Goal: Check status

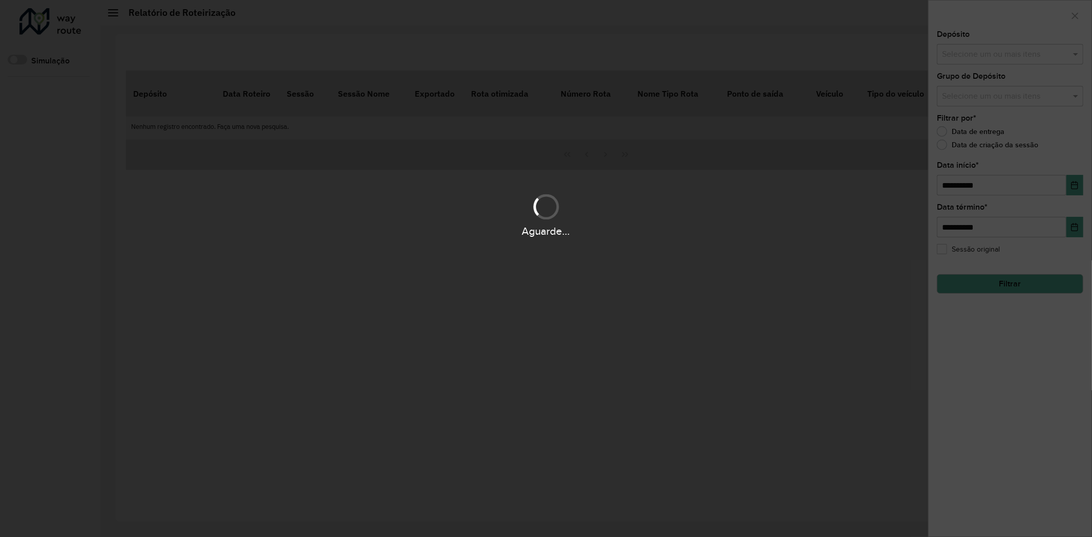
click at [151, 54] on div "Aguarde..." at bounding box center [546, 268] width 1092 height 537
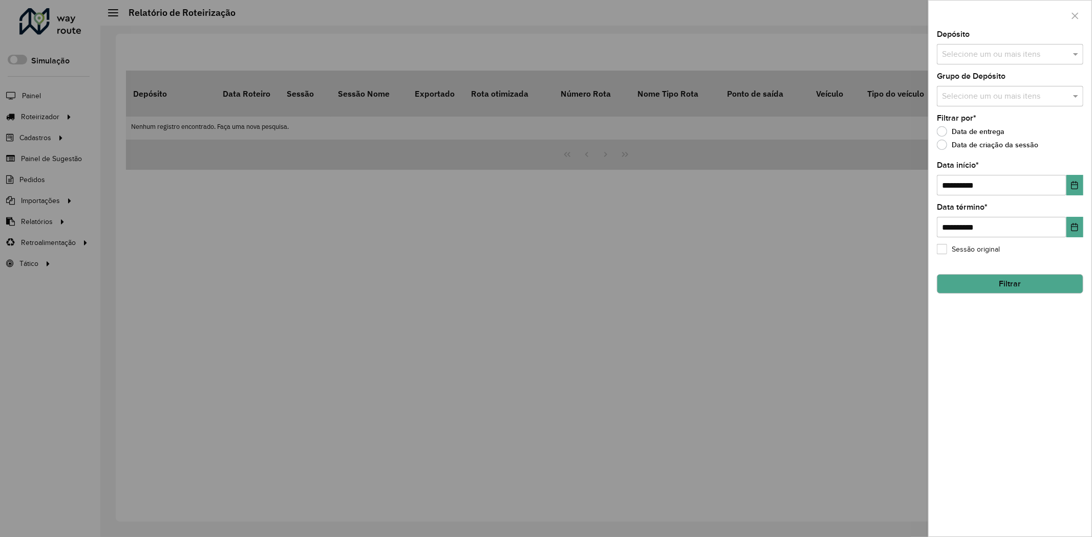
click at [34, 93] on div at bounding box center [546, 268] width 1092 height 537
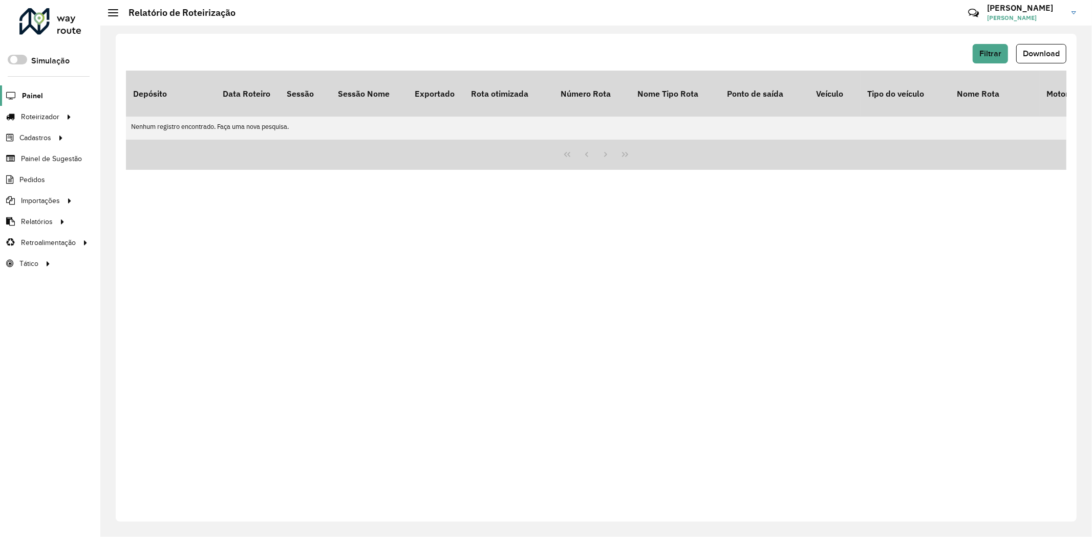
click at [37, 95] on span "Painel" at bounding box center [32, 96] width 21 height 11
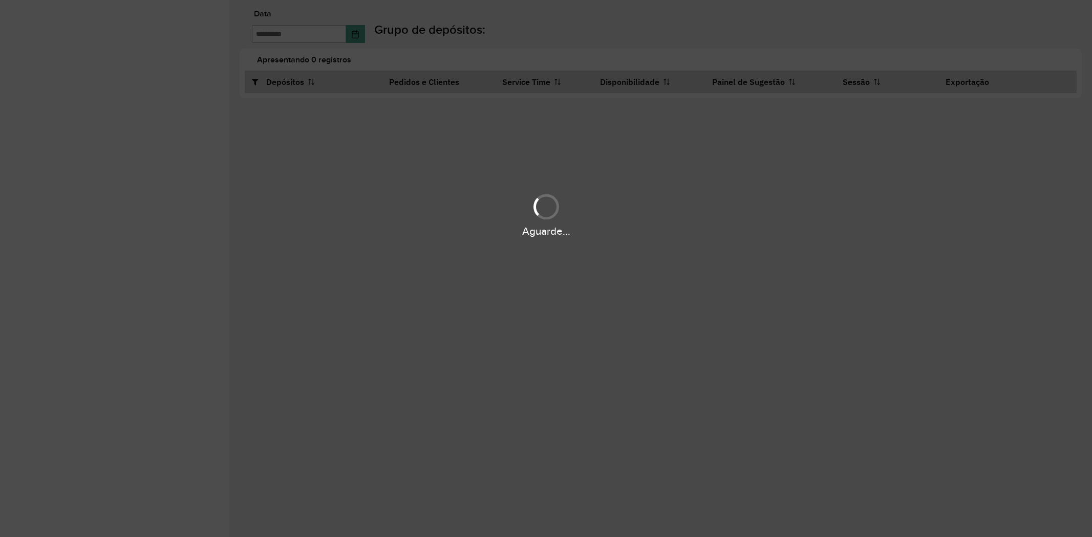
type input "**********"
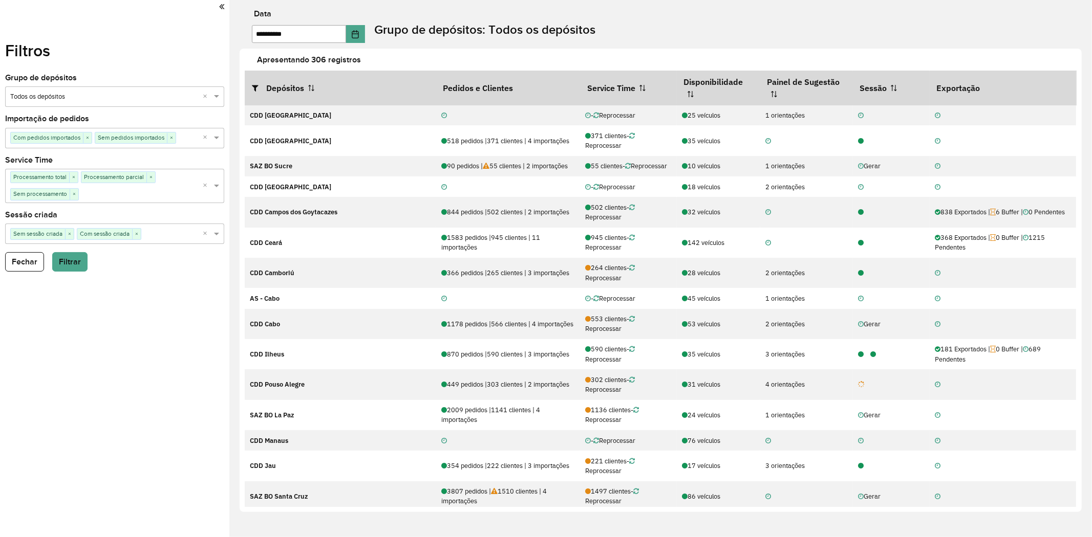
click at [465, 36] on label "Grupo de depósitos: Todos os depósitos" at bounding box center [484, 29] width 221 height 18
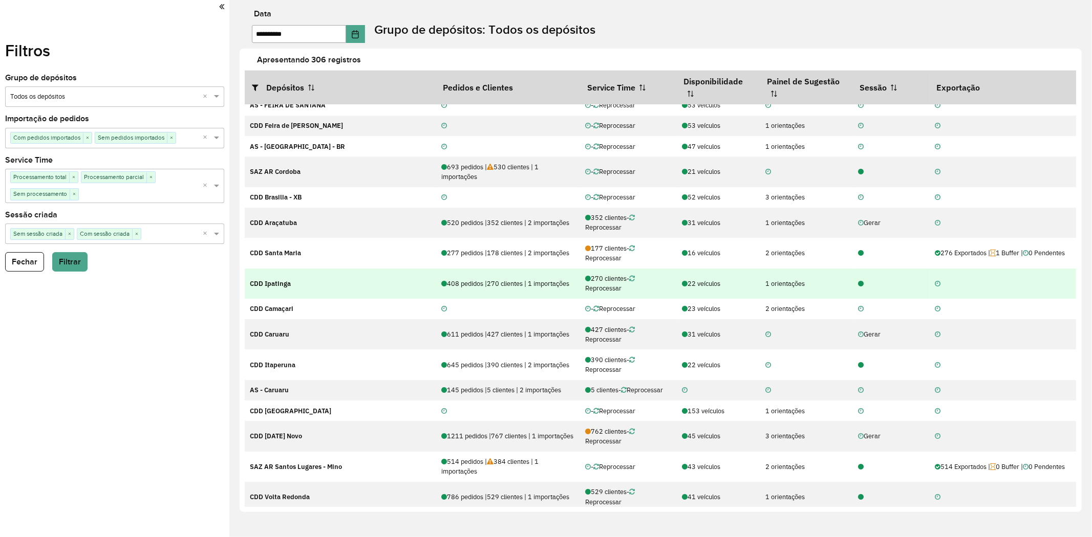
click at [858, 288] on icon at bounding box center [861, 284] width 6 height 7
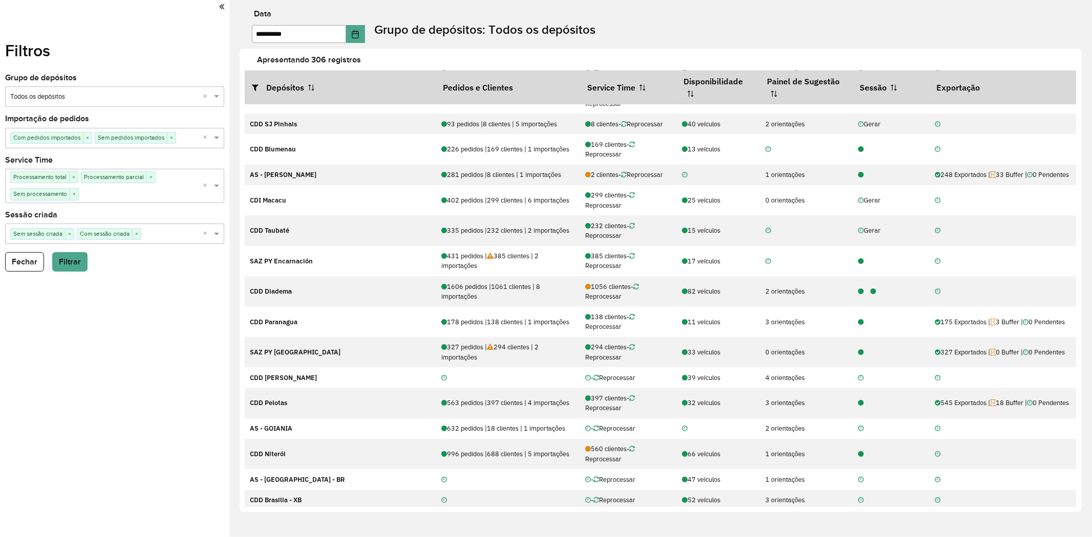
scroll to position [335, 0]
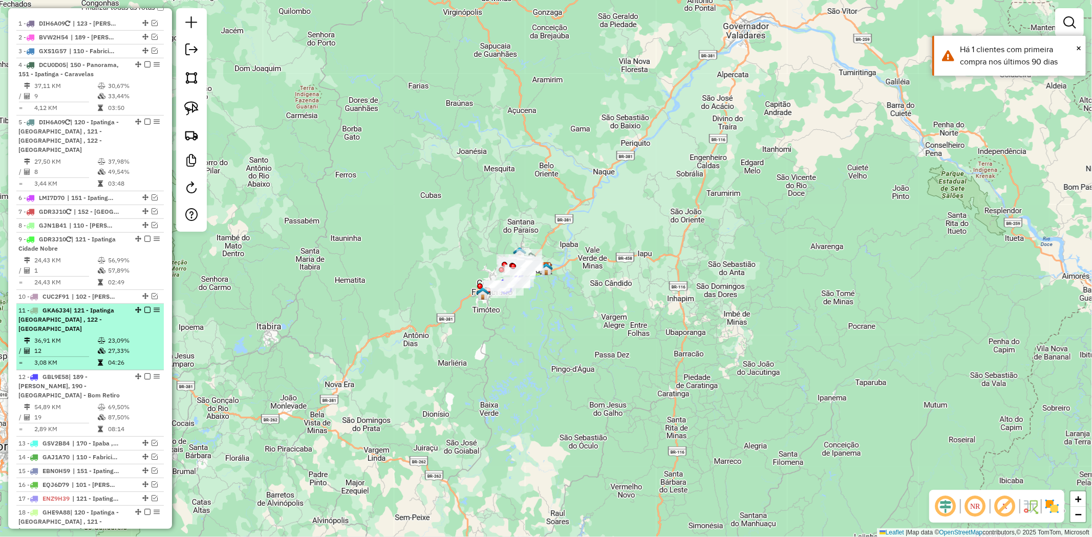
scroll to position [402, 0]
